Goal: Information Seeking & Learning: Learn about a topic

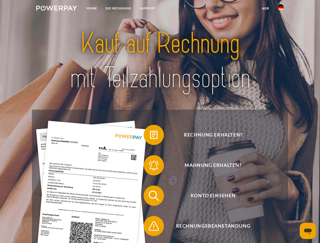
click at [57, 9] on img at bounding box center [56, 8] width 41 height 5
click at [281, 9] on img at bounding box center [281, 7] width 6 height 6
click at [265, 8] on link "agb" at bounding box center [266, 8] width 16 height 9
click at [150, 136] on span at bounding box center [146, 134] width 25 height 25
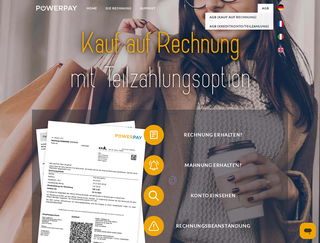
click at [150, 167] on span at bounding box center [146, 165] width 25 height 25
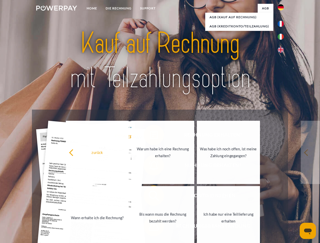
click at [150, 197] on link "Bis wann muss die Rechnung bezahlt werden?" at bounding box center [162, 217] width 63 height 63
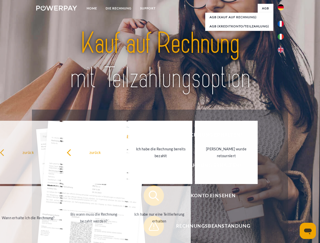
click at [150, 227] on span at bounding box center [146, 226] width 25 height 25
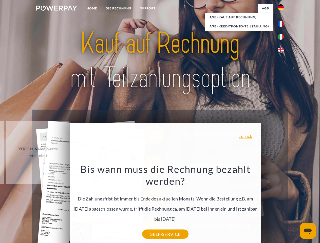
click at [308, 231] on icon "Messaging-Fenster öffnen" at bounding box center [308, 232] width 8 height 6
